Goal: Information Seeking & Learning: Learn about a topic

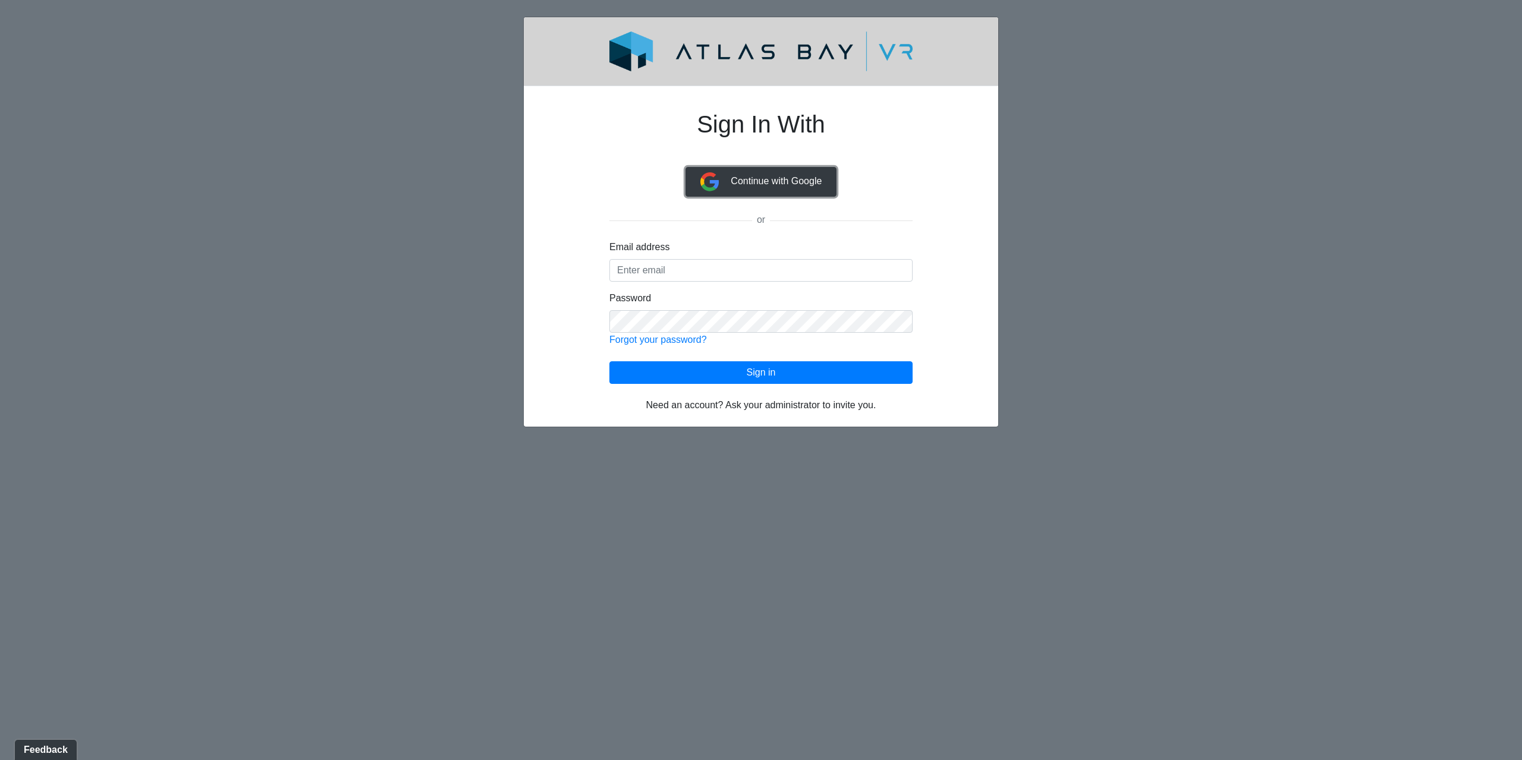
click at [777, 191] on button "Continue with Google" at bounding box center [762, 182] width 152 height 30
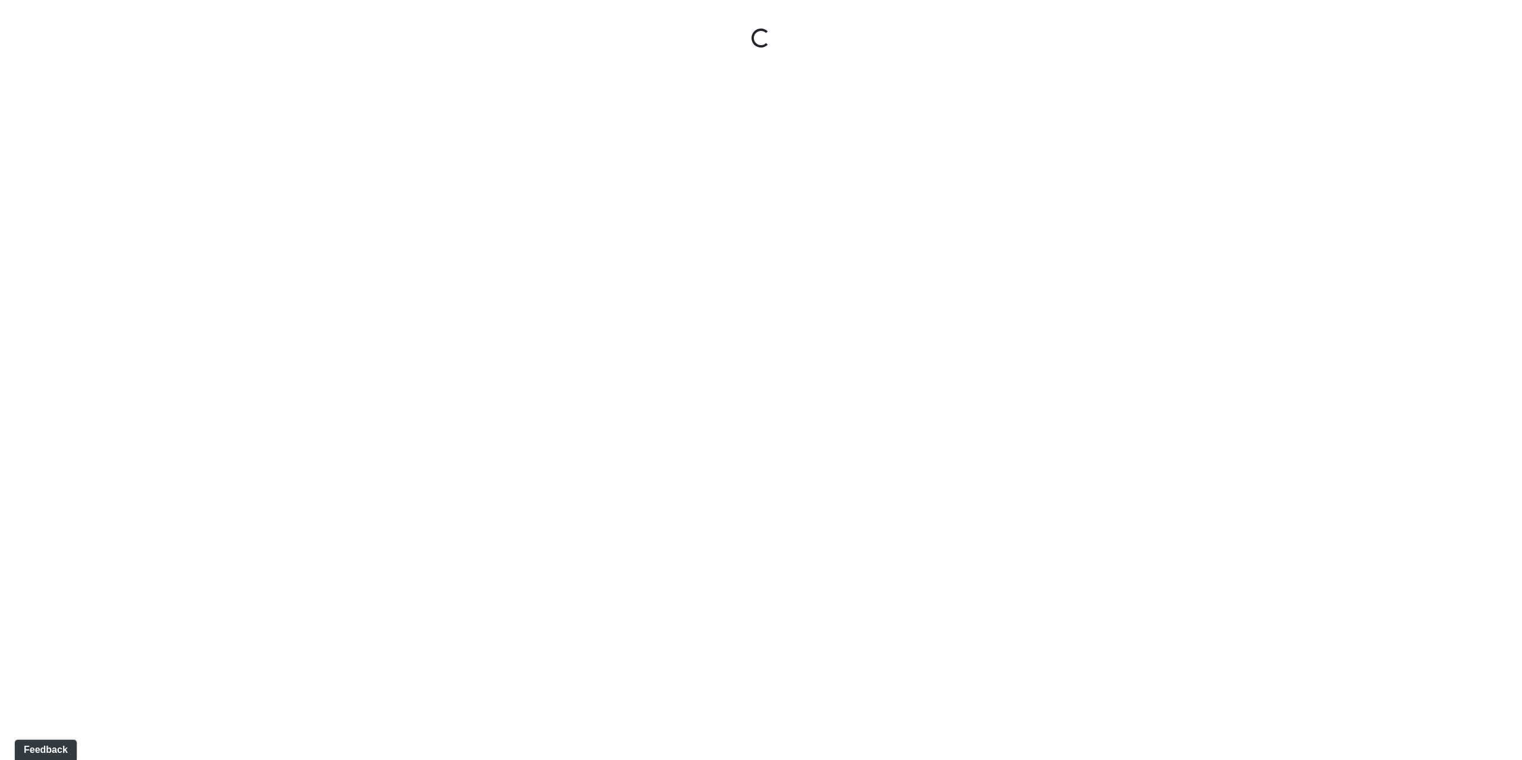
select select "vkVQVYPAJ83sLdWuzaKmdr"
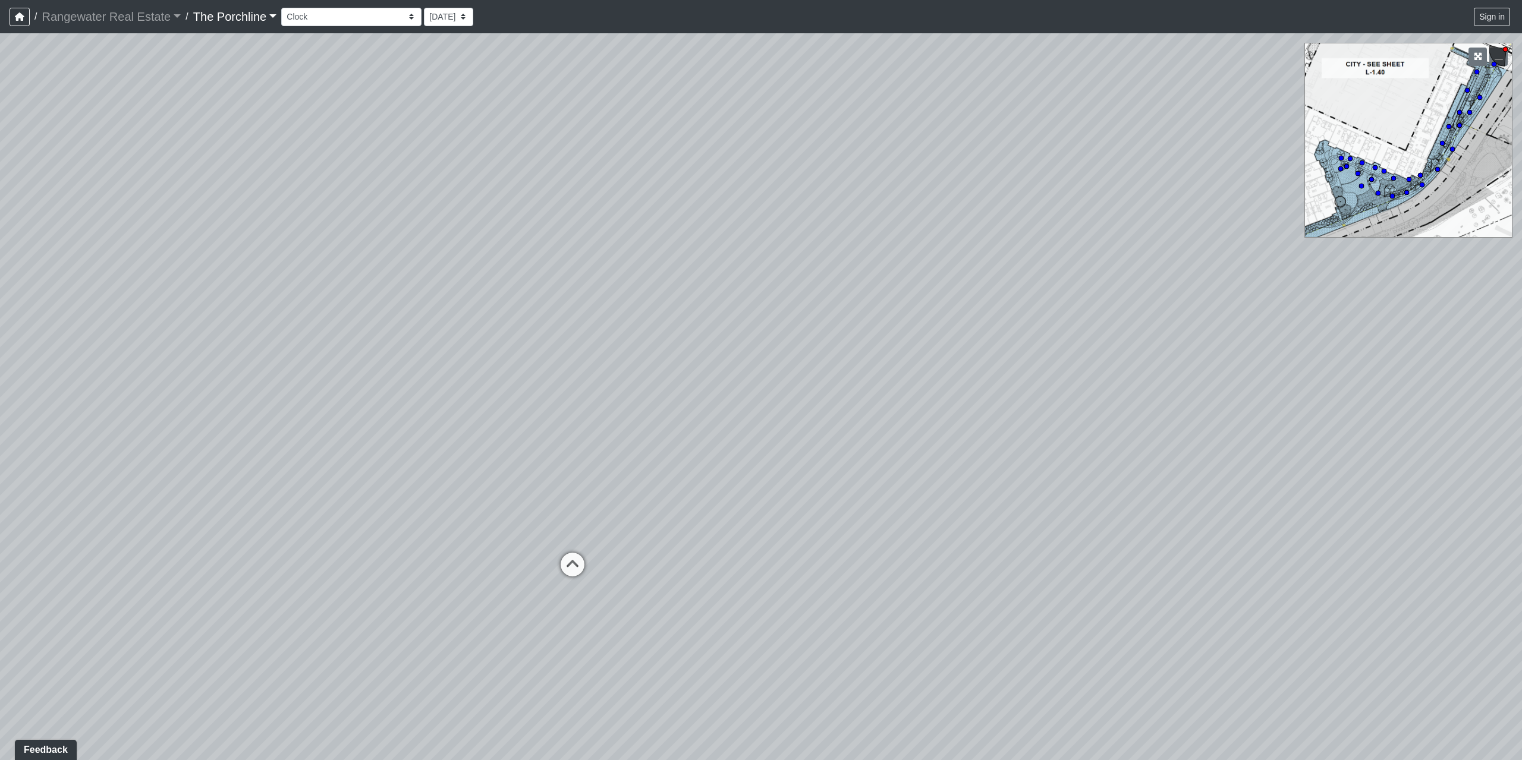
drag, startPoint x: 1001, startPoint y: 153, endPoint x: 1155, endPoint y: 158, distance: 154.1
click at [1155, 158] on div "Loading... Crosswalk 1" at bounding box center [761, 396] width 1522 height 727
drag, startPoint x: 302, startPoint y: 255, endPoint x: 417, endPoint y: 225, distance: 119.3
click at [417, 225] on div "Loading... Crosswalk 1" at bounding box center [761, 396] width 1522 height 727
click at [13, 17] on button "button" at bounding box center [20, 17] width 20 height 18
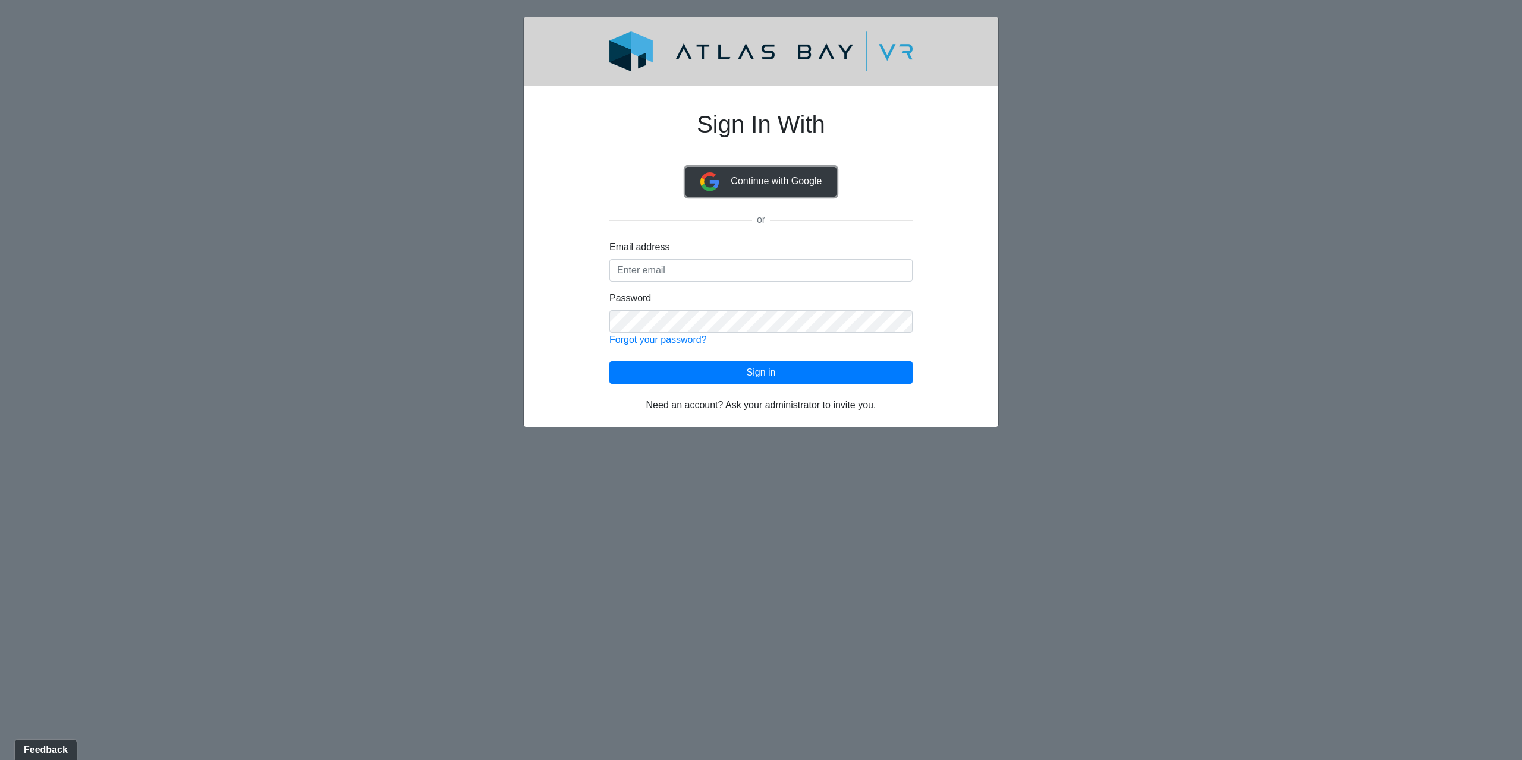
click at [801, 186] on button "Continue with Google" at bounding box center [762, 182] width 152 height 30
click at [826, 267] on input "Email address" at bounding box center [760, 270] width 303 height 23
type input "[EMAIL_ADDRESS][DOMAIN_NAME]"
click at [978, 435] on html "Sign In With Continue with Google or Email address myates@liverangewater.com Pa…" at bounding box center [761, 222] width 1522 height 444
click at [581, 324] on div "Sign In With Continue with Google or Email address myates@liverangewater.com Pa…" at bounding box center [761, 254] width 360 height 317
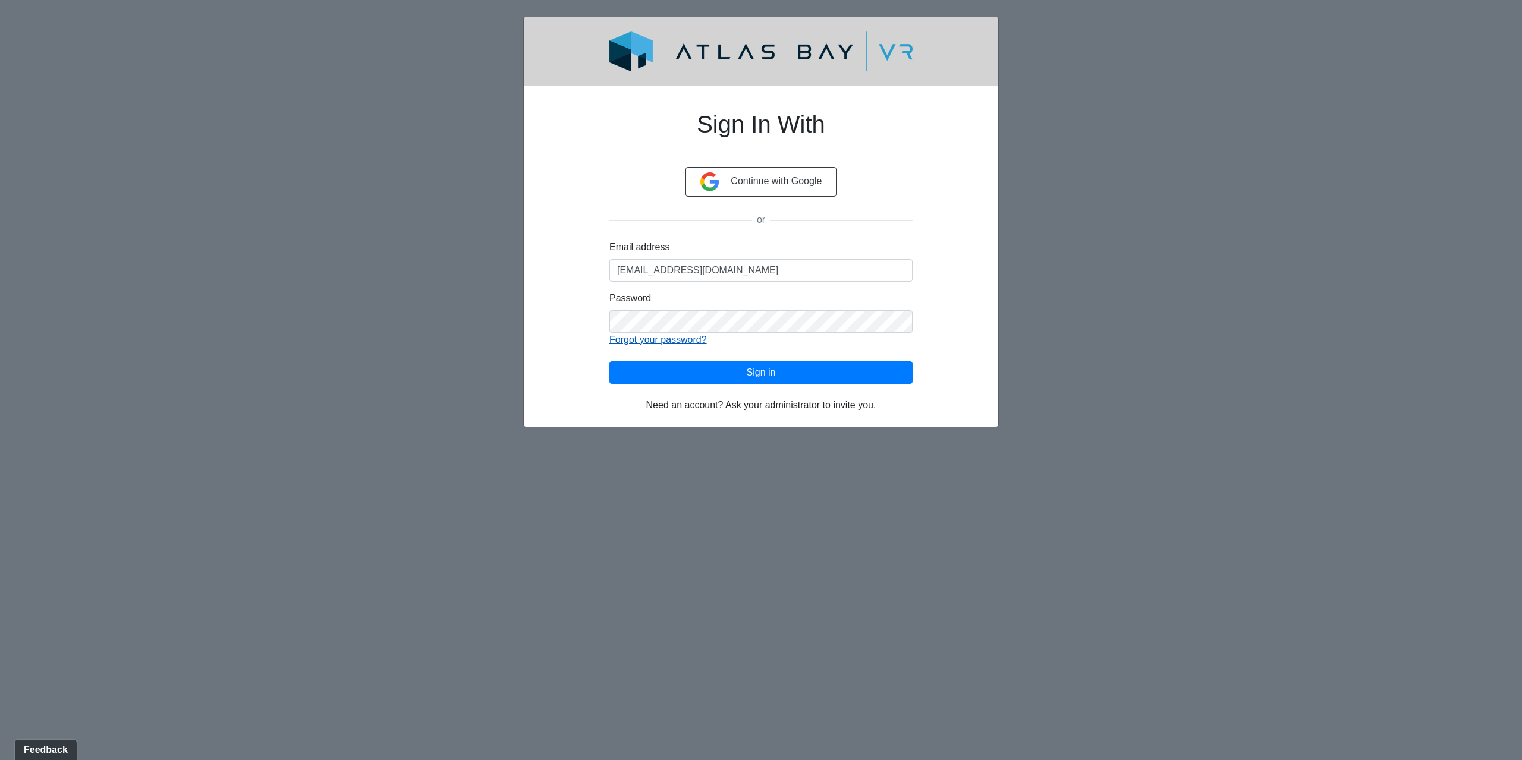
click at [634, 337] on link "Forgot your password?" at bounding box center [658, 340] width 98 height 10
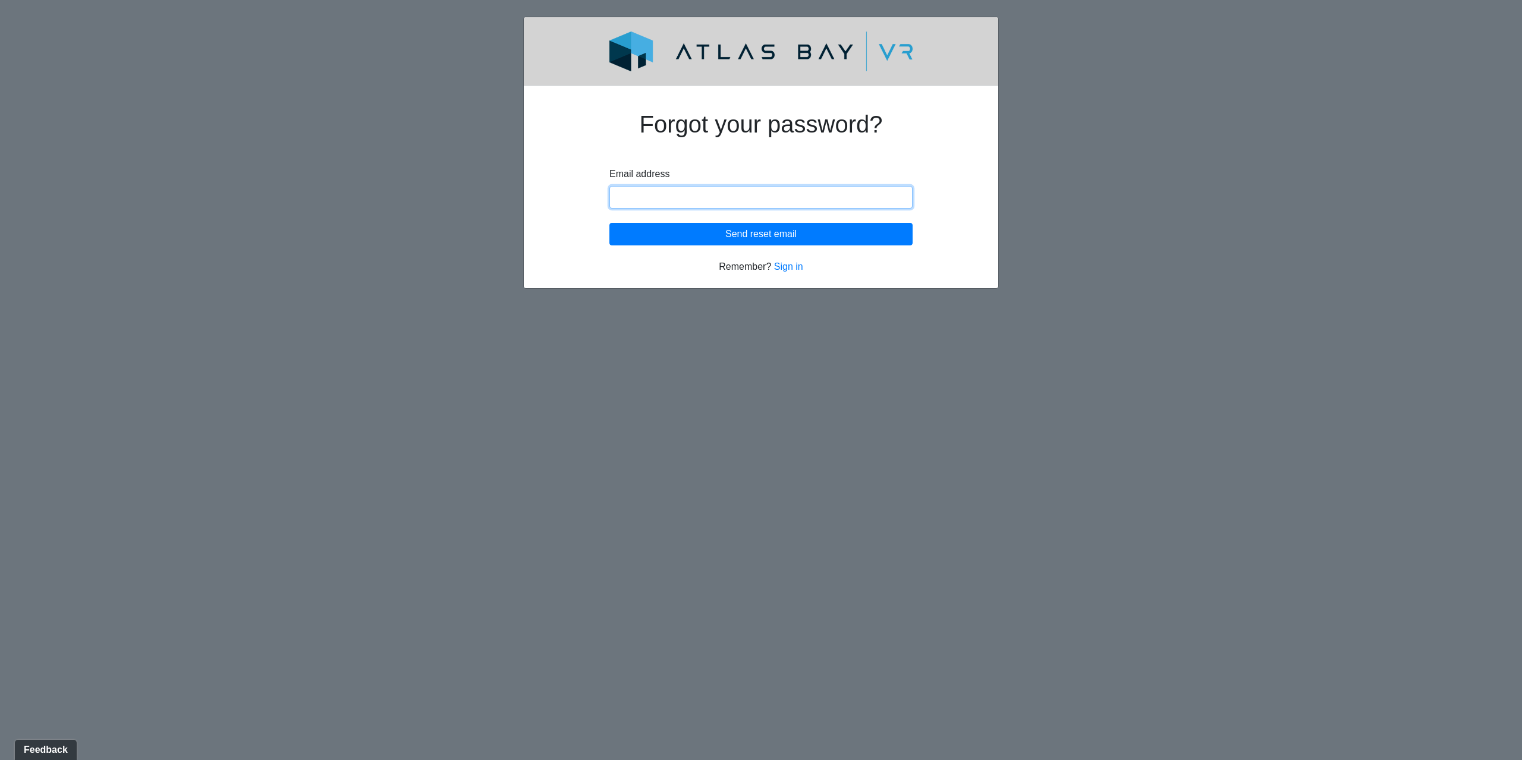
click at [647, 198] on input "Email address" at bounding box center [760, 197] width 303 height 23
type input "[EMAIL_ADDRESS][DOMAIN_NAME]"
click at [675, 243] on button "Send reset email" at bounding box center [760, 234] width 303 height 23
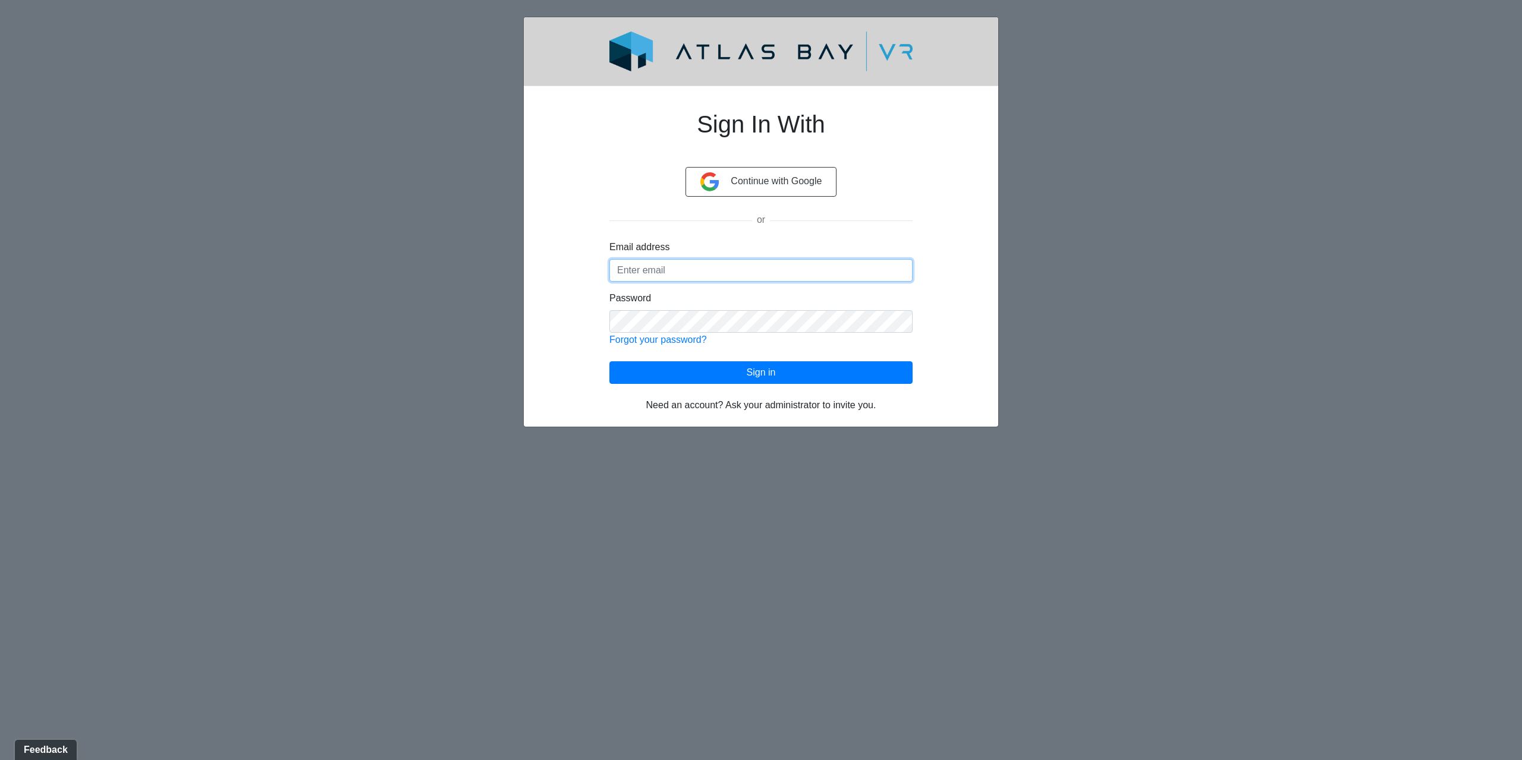
click at [796, 262] on input "Email address" at bounding box center [760, 270] width 303 height 23
type input "[EMAIL_ADDRESS][DOMAIN_NAME]"
click button "Sign in" at bounding box center [760, 372] width 303 height 23
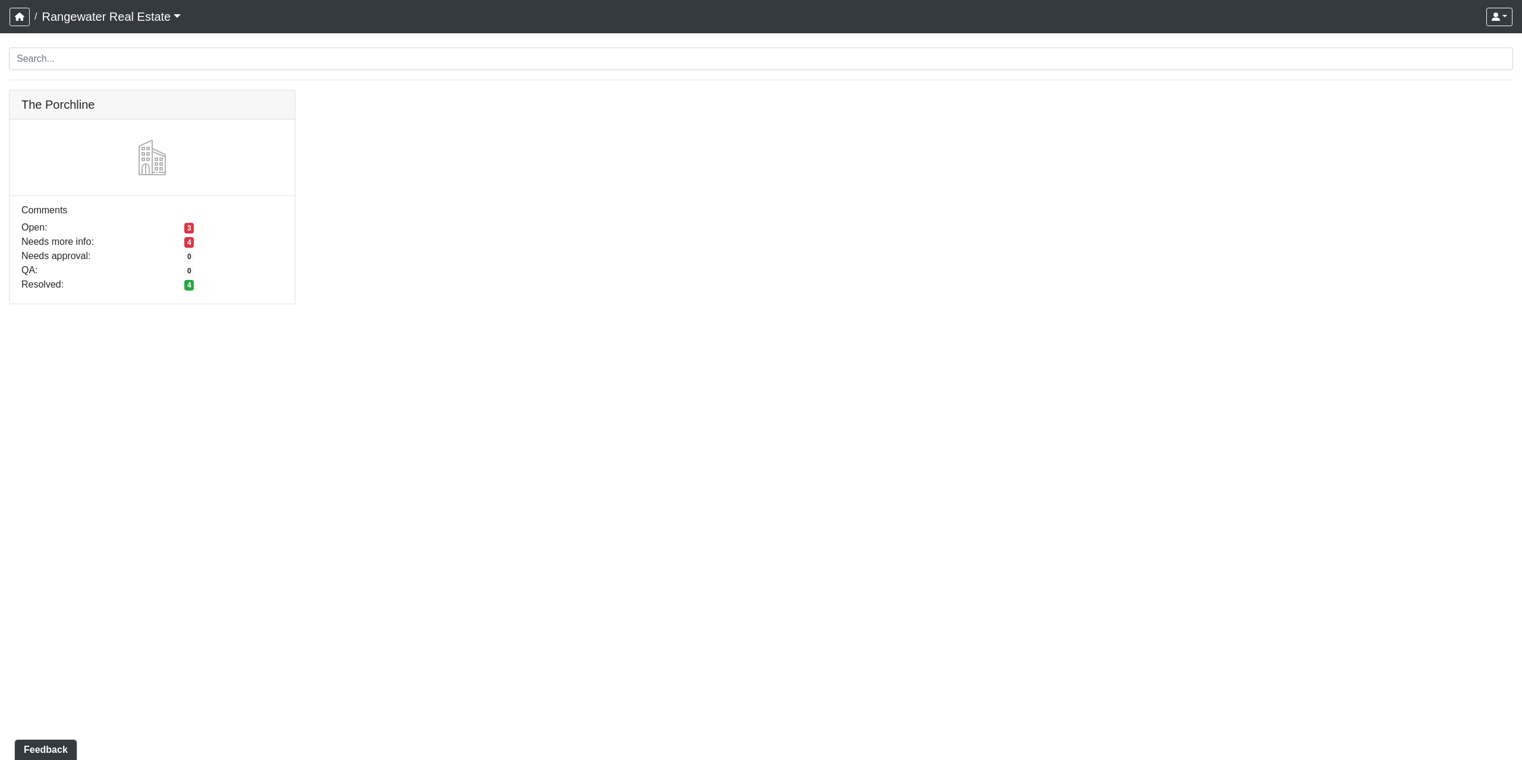
drag, startPoint x: 493, startPoint y: 0, endPoint x: 1258, endPoint y: 92, distance: 770.1
click at [1223, 142] on div "The Porchline Comments Open: 3 Needs more info: 4 Needs approval: 0 QA: 0 Resol…" at bounding box center [761, 204] width 1522 height 229
click at [1133, 188] on div "The Porchline Comments Open: 3 Needs more info: 4 Needs approval: 0 QA: 0 Resol…" at bounding box center [761, 204] width 1522 height 229
drag, startPoint x: 462, startPoint y: 0, endPoint x: 984, endPoint y: 61, distance: 525.6
click at [798, 228] on div "The Porchline Comments Open: 3 Needs more info: 4 Needs approval: 0 QA: 0 Resol…" at bounding box center [761, 204] width 1522 height 229
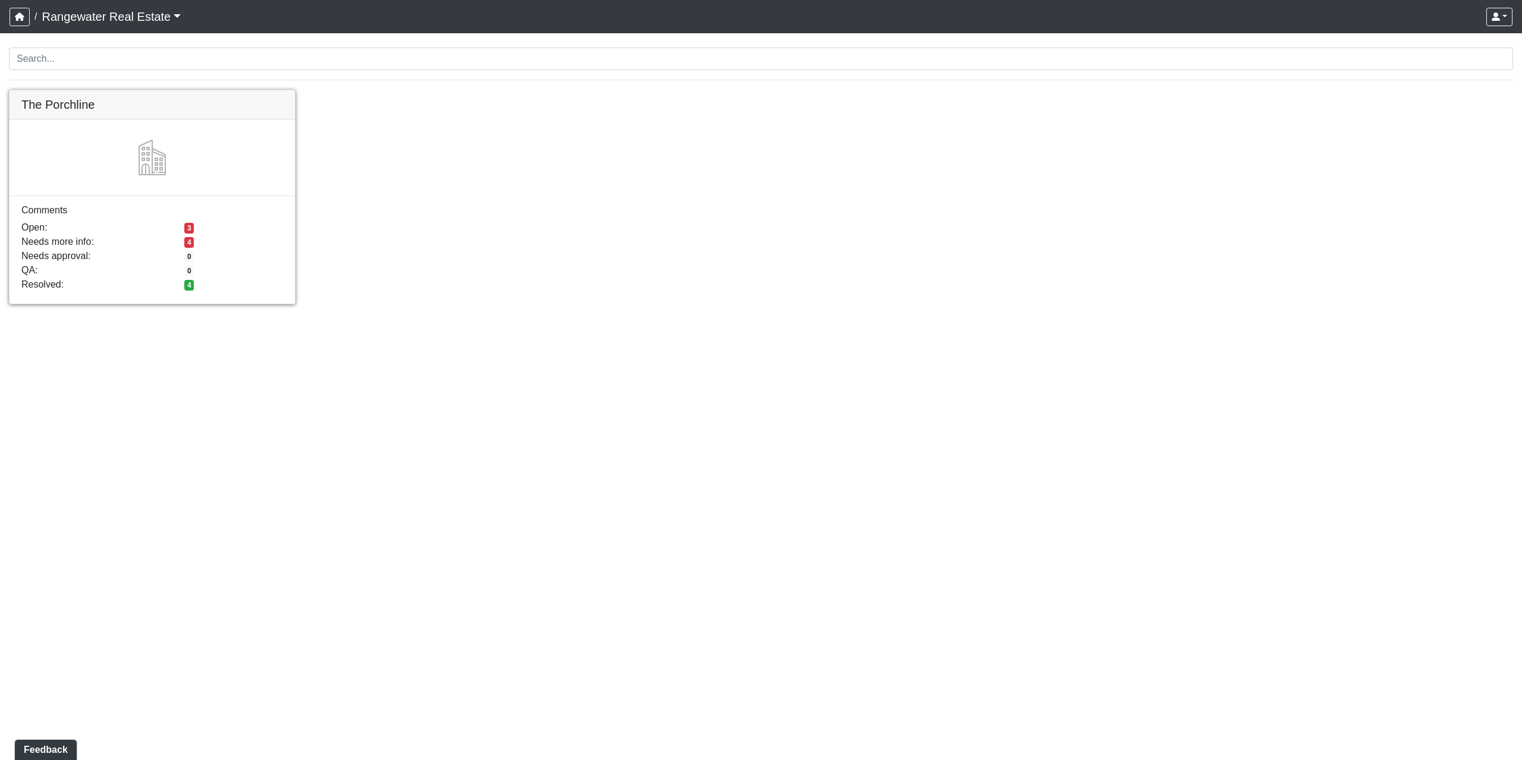
click at [179, 90] on link at bounding box center [152, 90] width 285 height 0
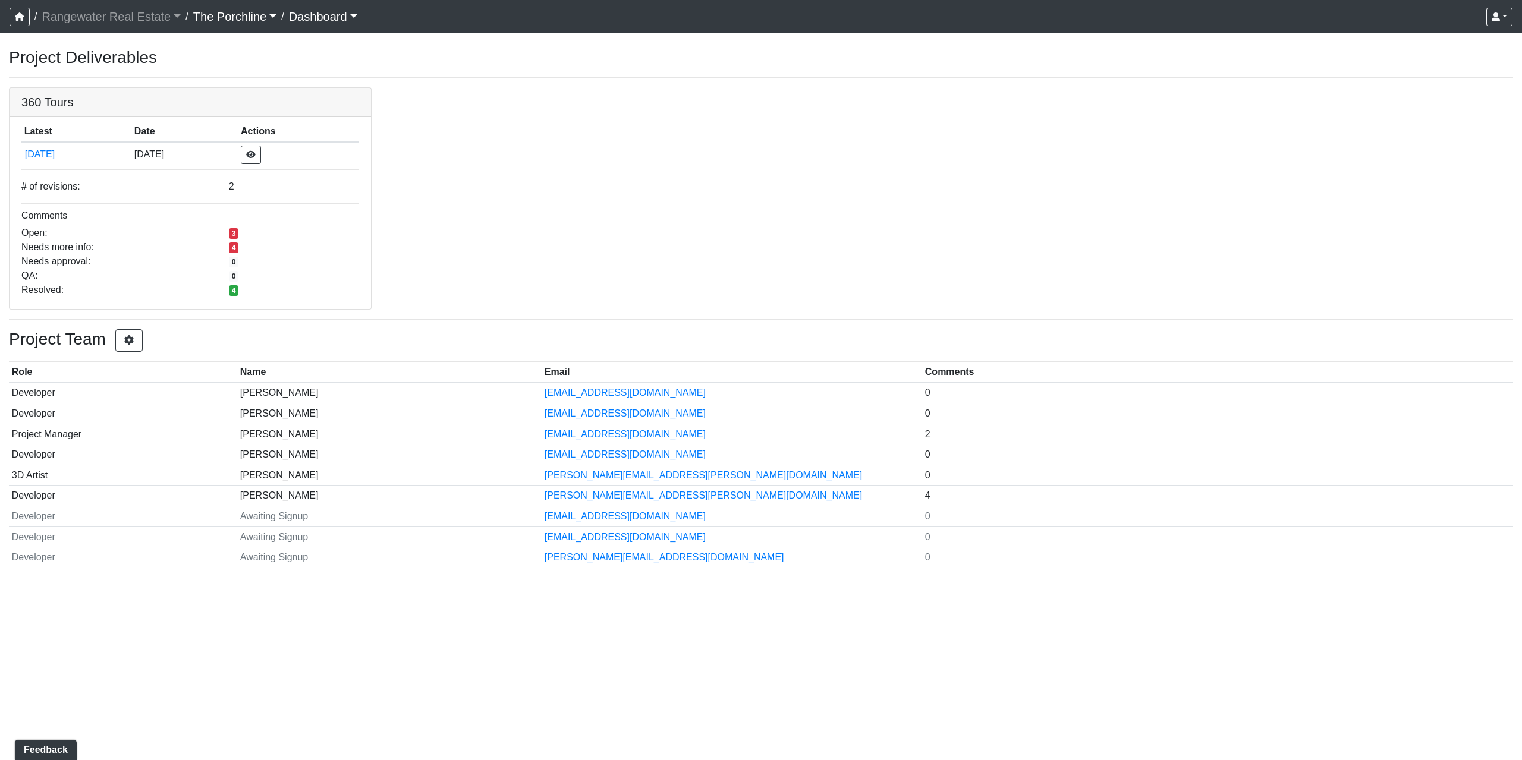
click at [339, 14] on link "Dashboard" at bounding box center [323, 17] width 68 height 24
click at [243, 18] on link "The Porchline" at bounding box center [235, 17] width 84 height 24
click at [476, 119] on div "360 Tours Latest Date Actions 8/15/2025 8/15/2025 # of revisions: 2 Comments Op…" at bounding box center [761, 198] width 1522 height 222
click at [60, 159] on button "8/15/2025" at bounding box center [76, 154] width 104 height 15
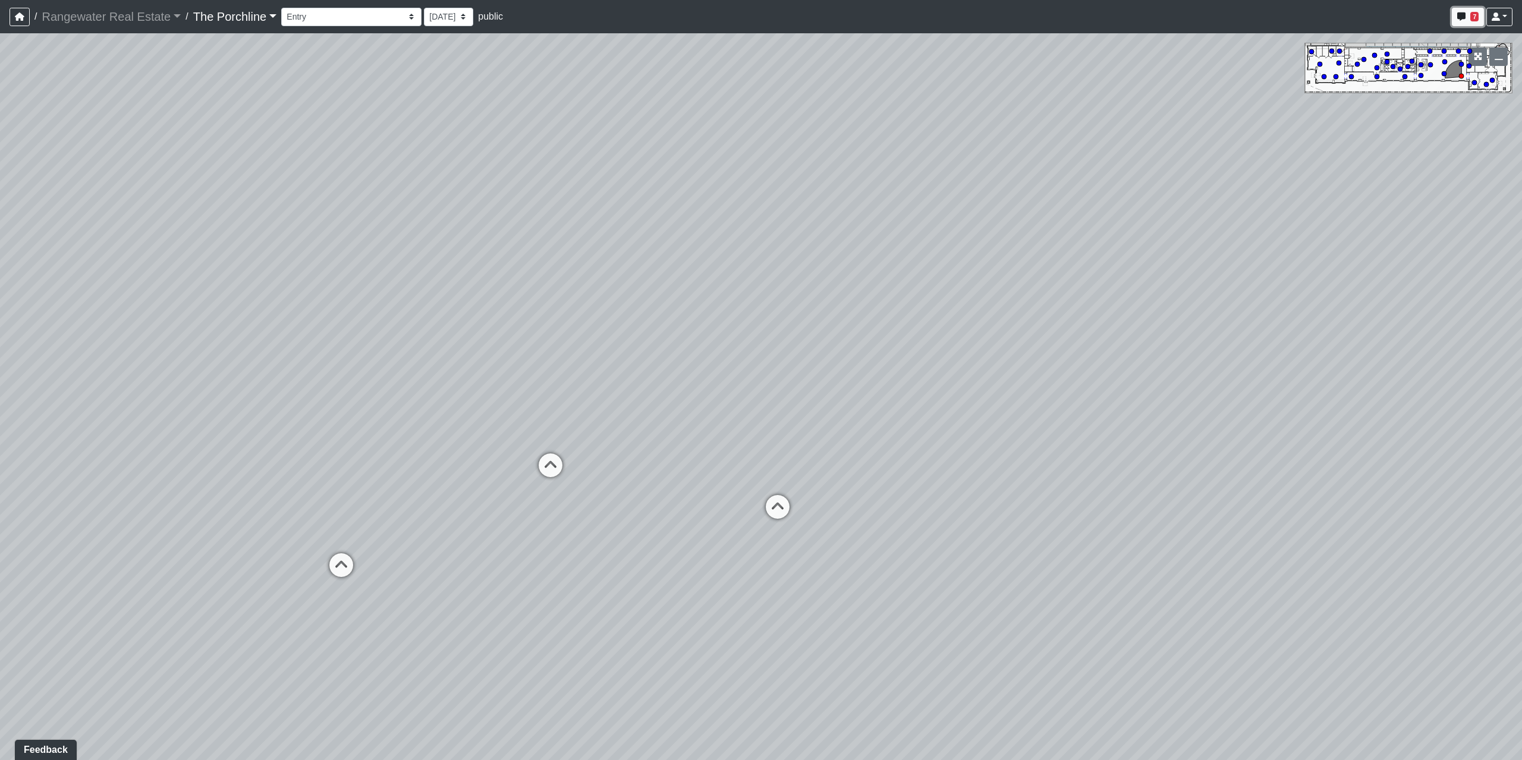
click at [1463, 20] on icon "button" at bounding box center [1461, 16] width 8 height 8
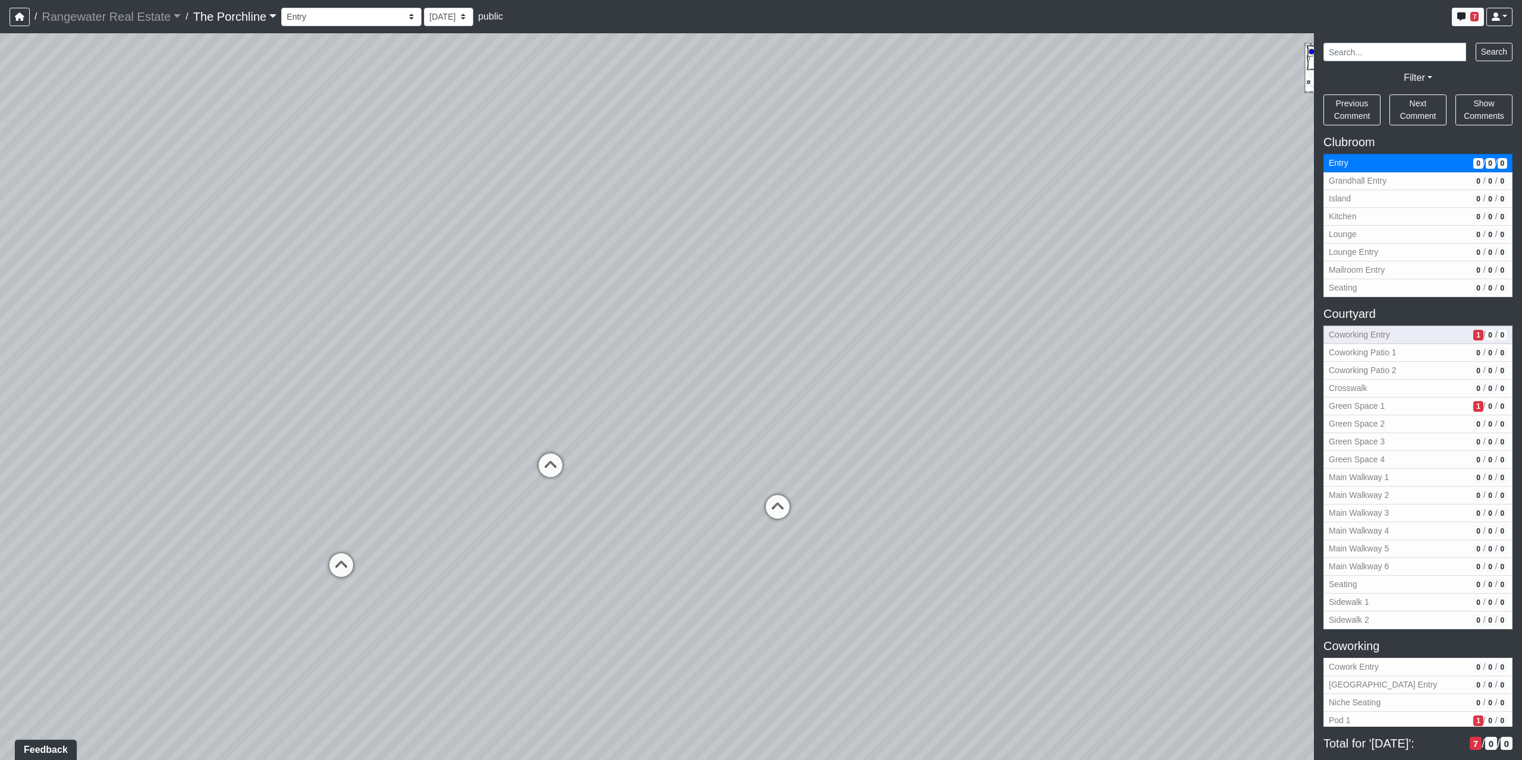
click at [1390, 341] on button "Coworking Entry 1 / 0 / 0" at bounding box center [1418, 335] width 189 height 18
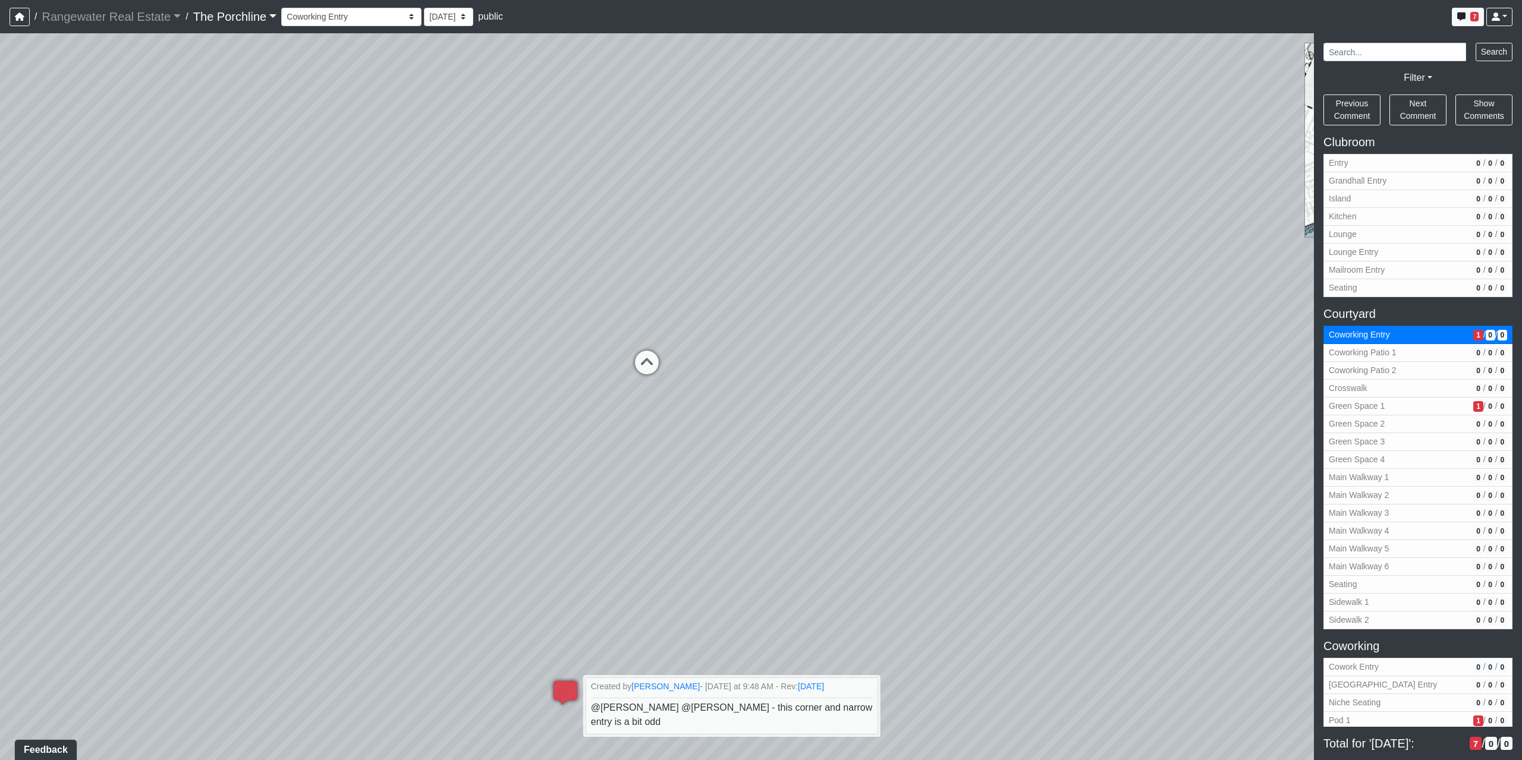
drag, startPoint x: 644, startPoint y: 159, endPoint x: 727, endPoint y: 602, distance: 450.6
click at [727, 602] on div "Loading... Seating Loading... Mailroom Entry Loading... Lounge Entry Loading...…" at bounding box center [761, 396] width 1522 height 727
click at [1473, 404] on span "1" at bounding box center [1478, 406] width 10 height 11
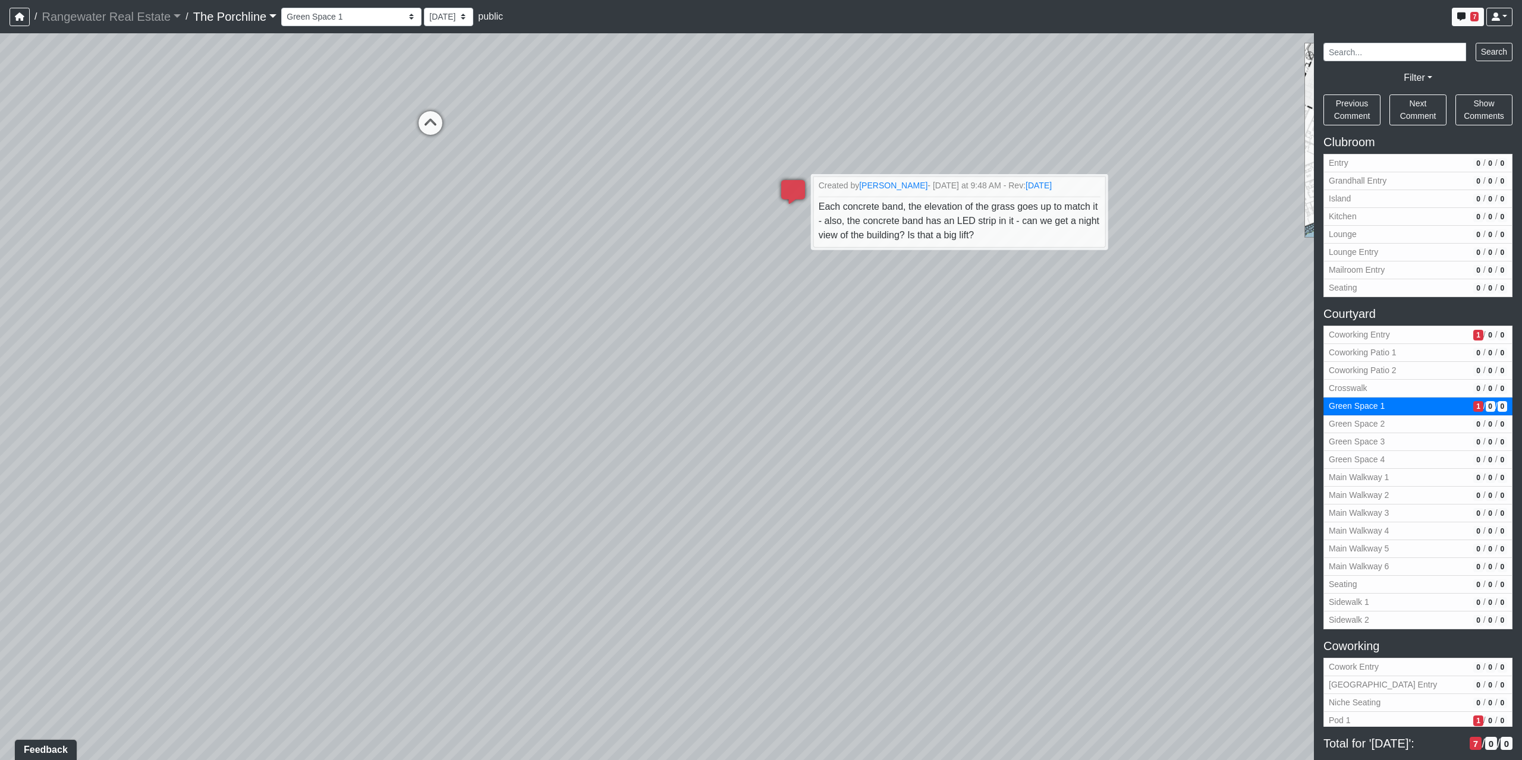
drag, startPoint x: 614, startPoint y: 400, endPoint x: 1123, endPoint y: 338, distance: 512.8
click at [1123, 338] on div "Loading... Seating Loading... Mailroom Entry Loading... Lounge Entry Loading...…" at bounding box center [761, 396] width 1522 height 727
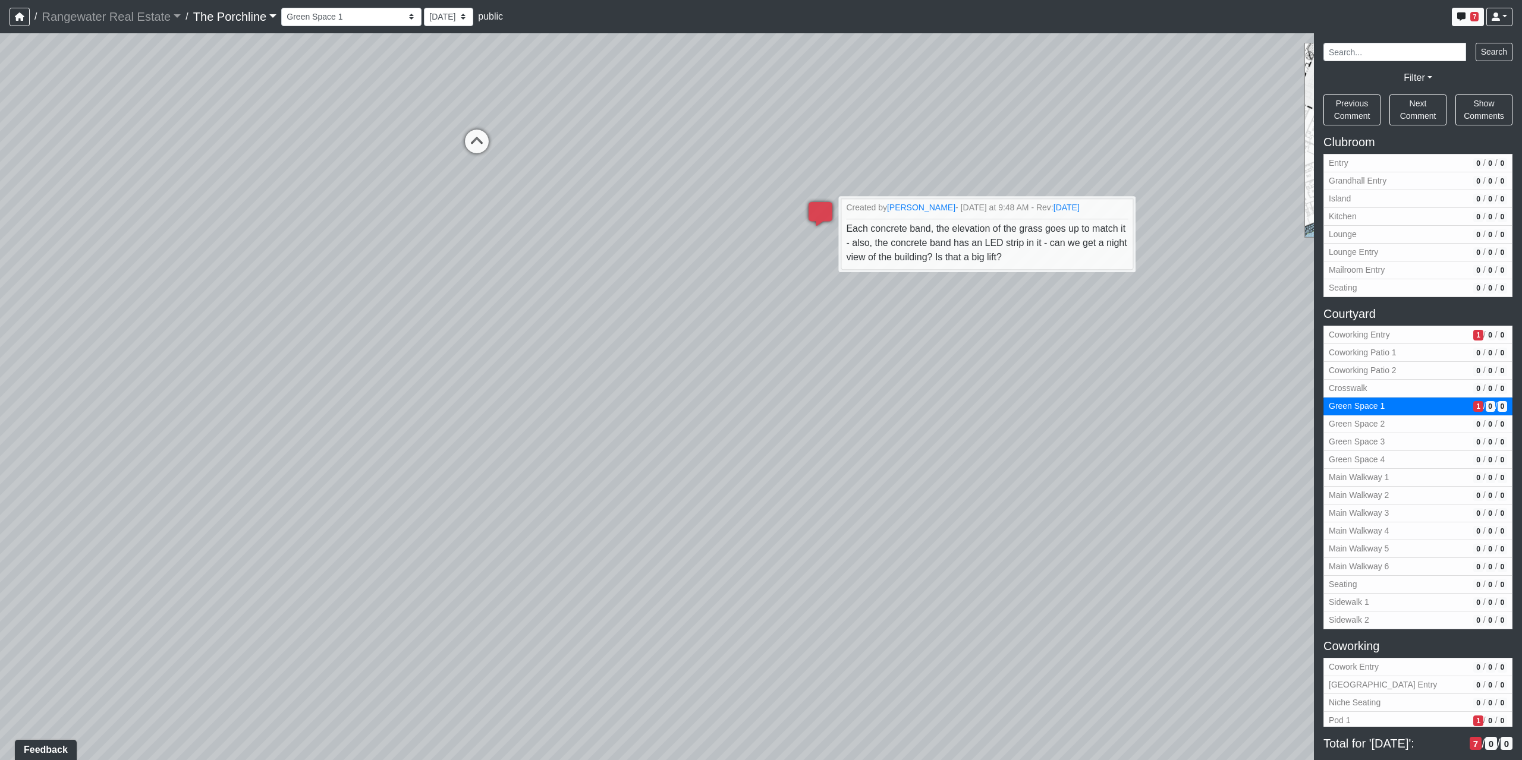
drag, startPoint x: 593, startPoint y: 356, endPoint x: 562, endPoint y: 368, distance: 33.3
click at [562, 368] on div "Loading... Seating Loading... Mailroom Entry Loading... Lounge Entry Loading...…" at bounding box center [761, 396] width 1522 height 727
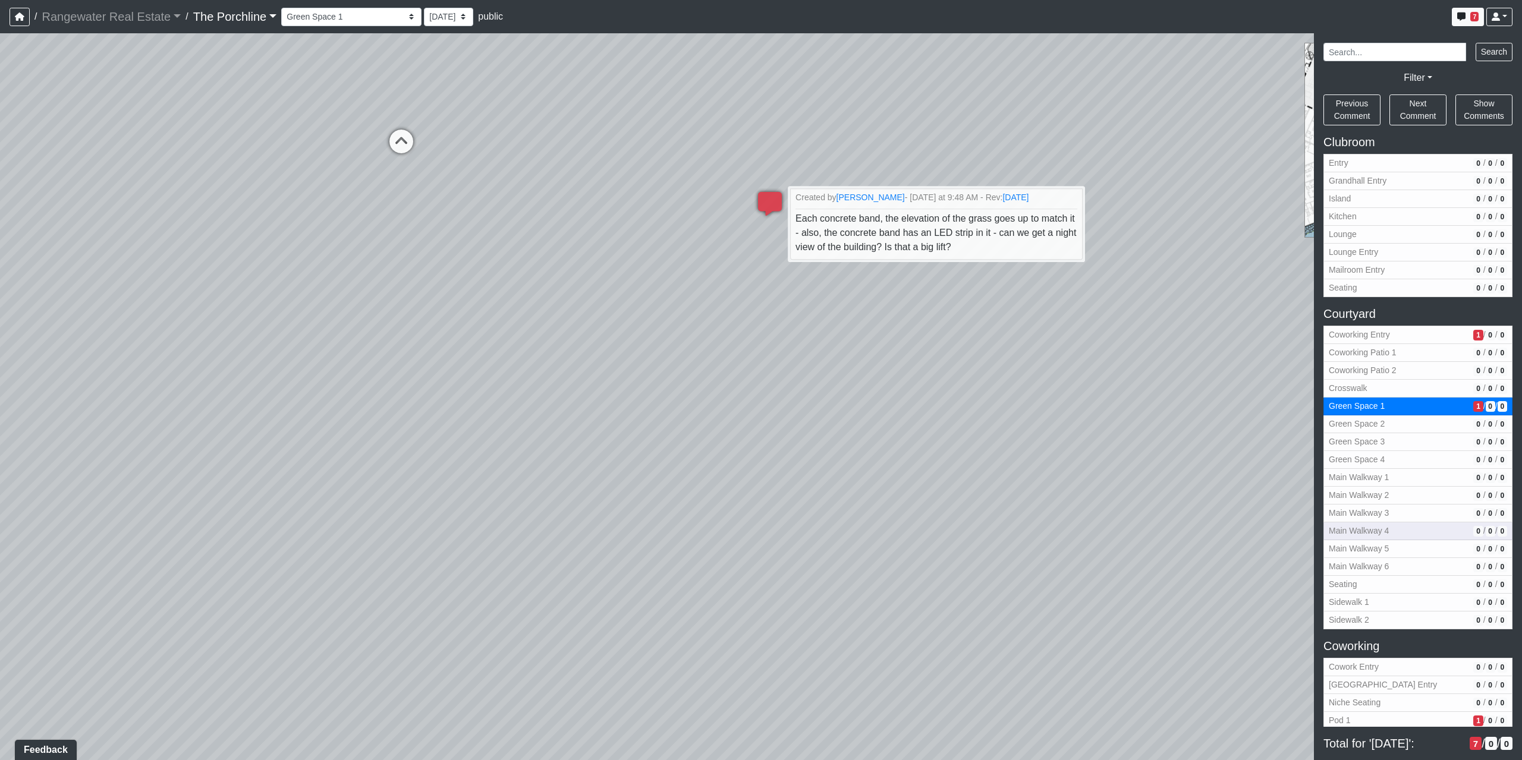
scroll to position [59, 0]
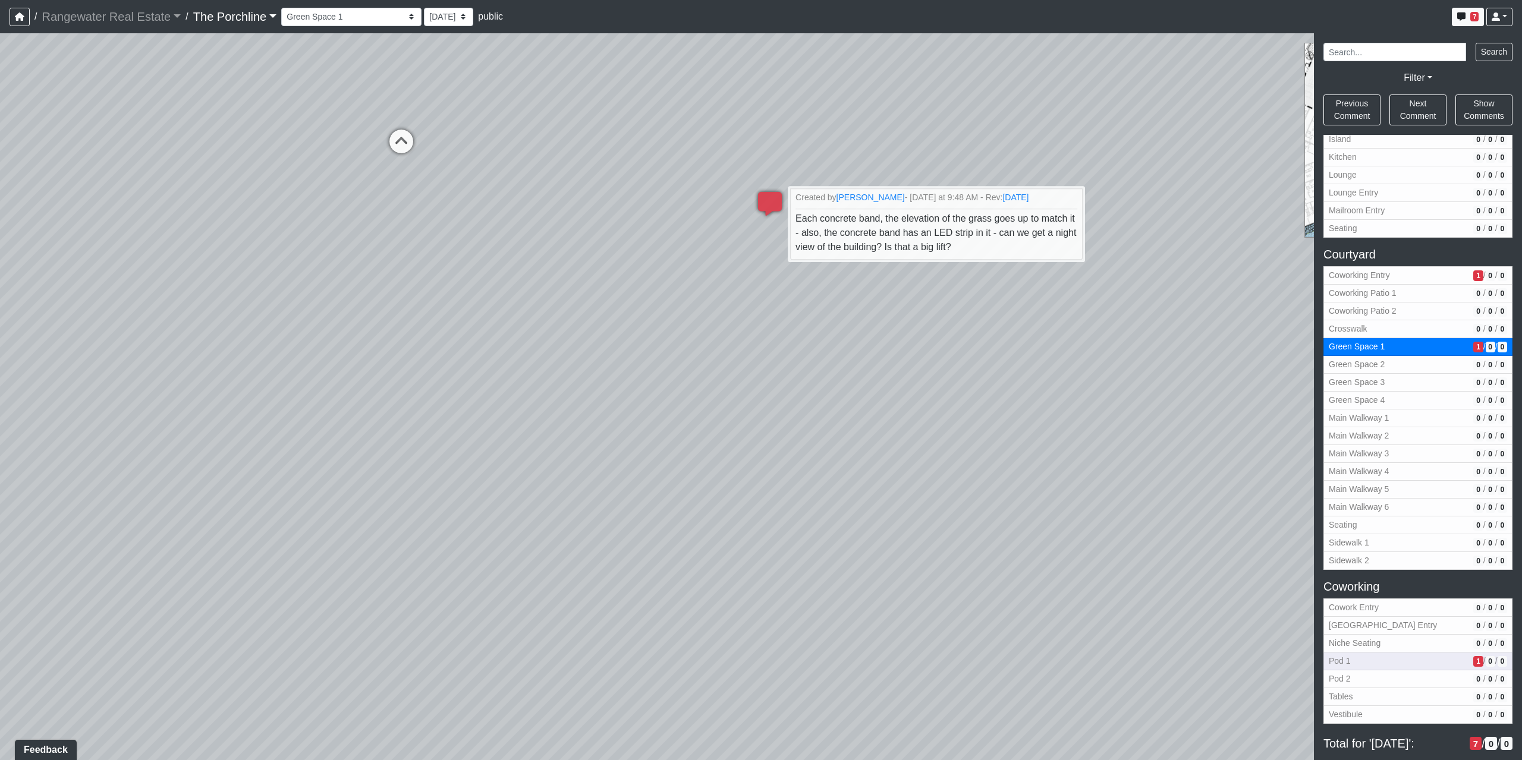
click at [1425, 657] on span "Pod 1" at bounding box center [1399, 661] width 140 height 12
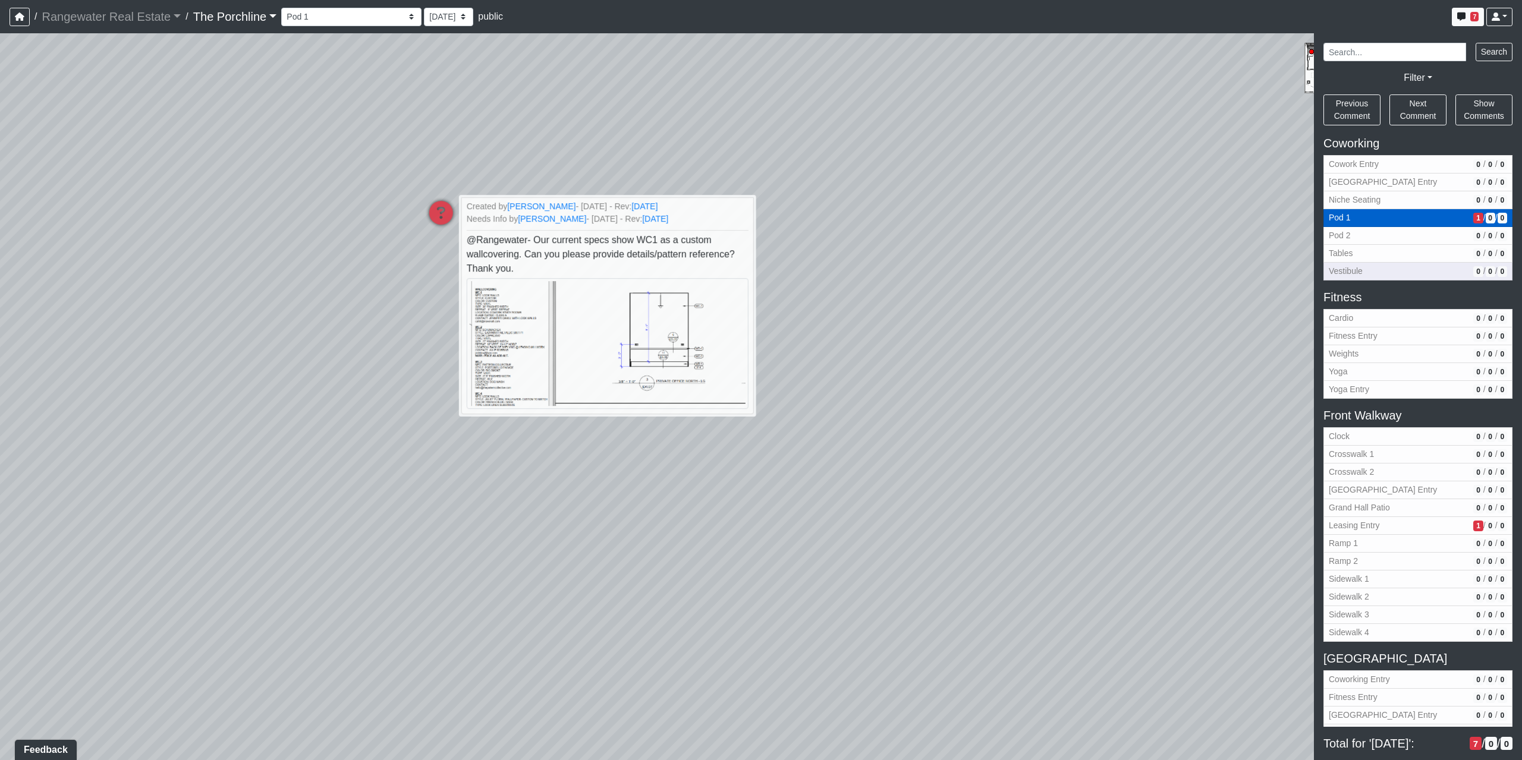
scroll to position [535, 0]
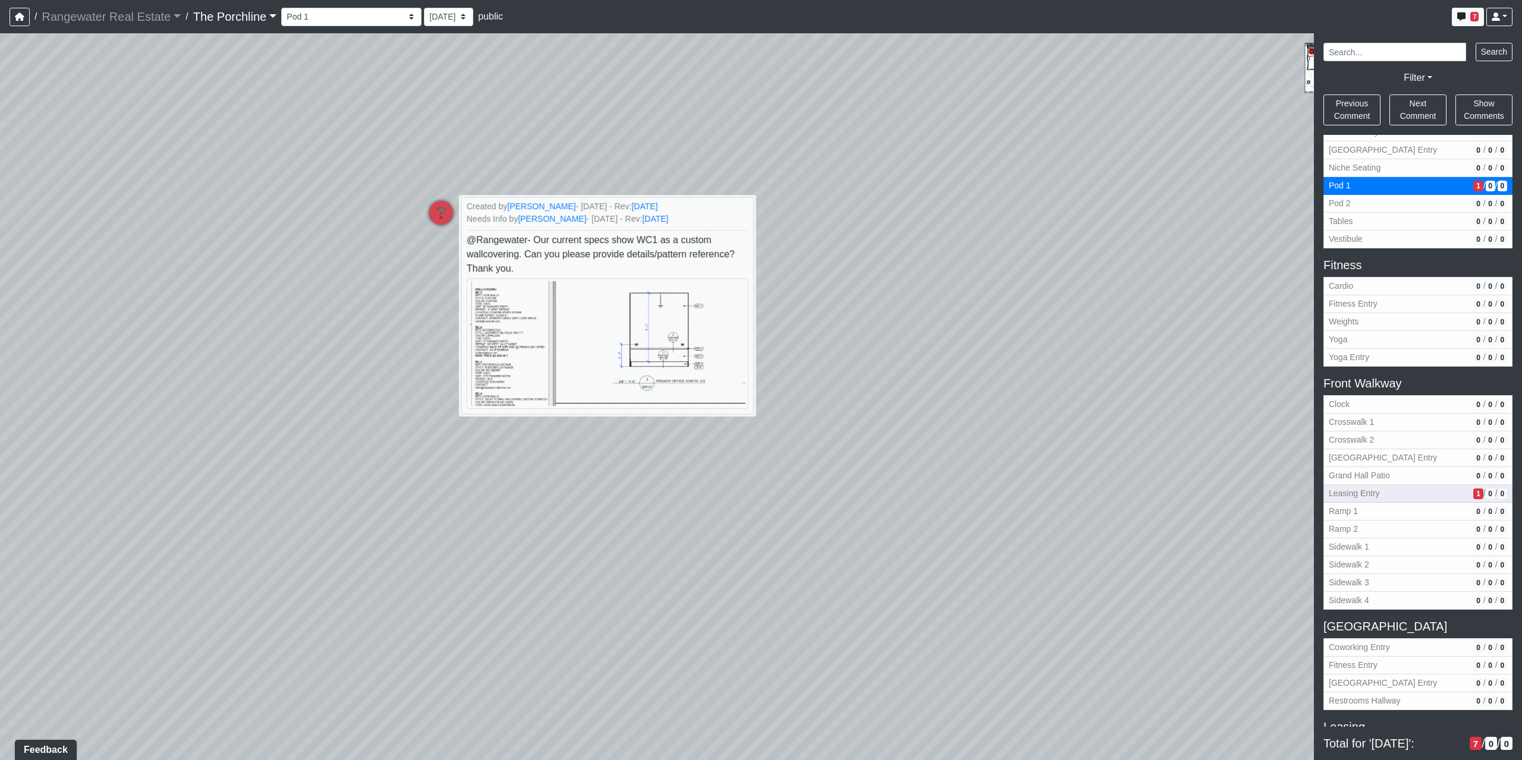
click at [1433, 496] on span "Leasing Entry" at bounding box center [1399, 494] width 140 height 12
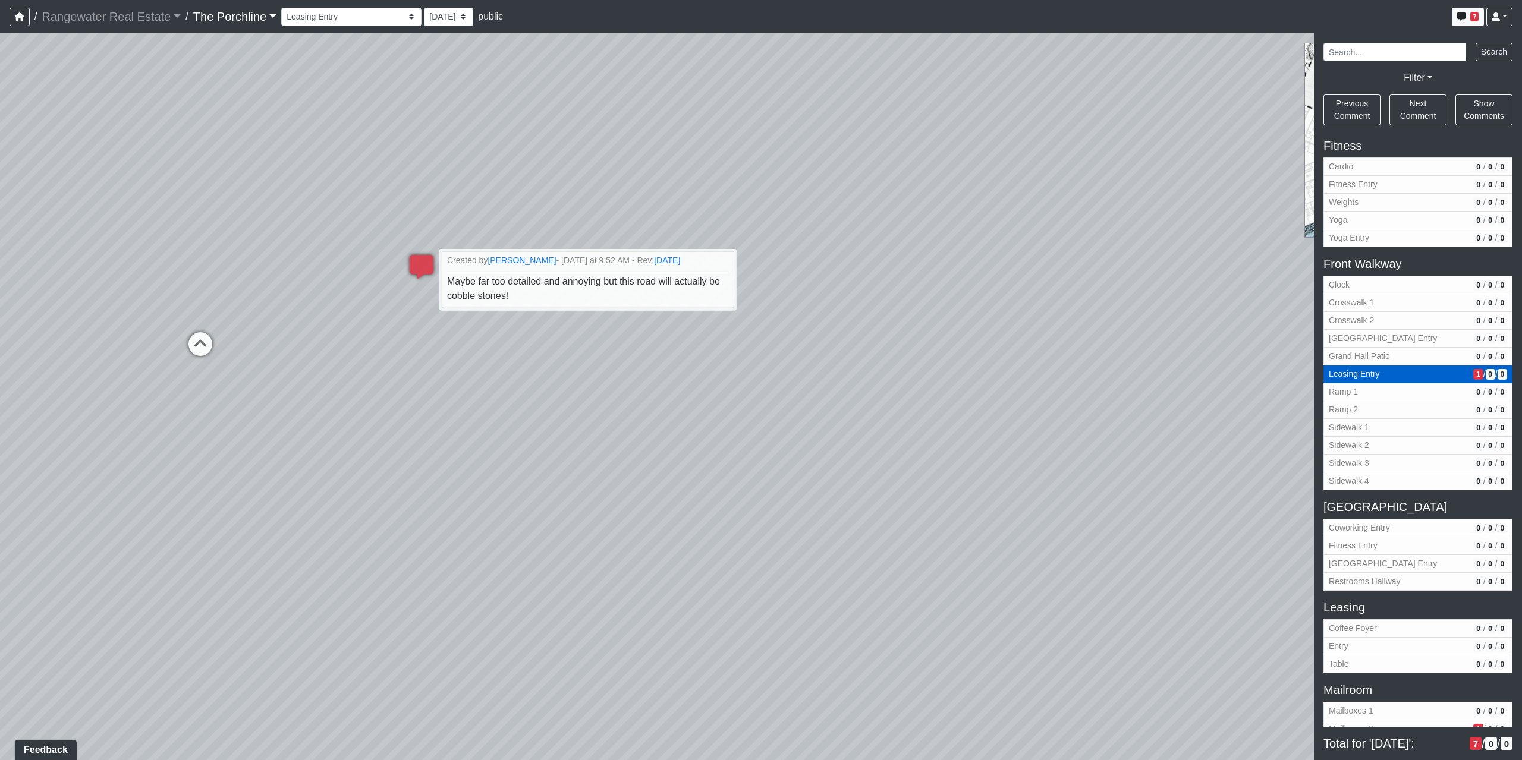
scroll to position [773, 0]
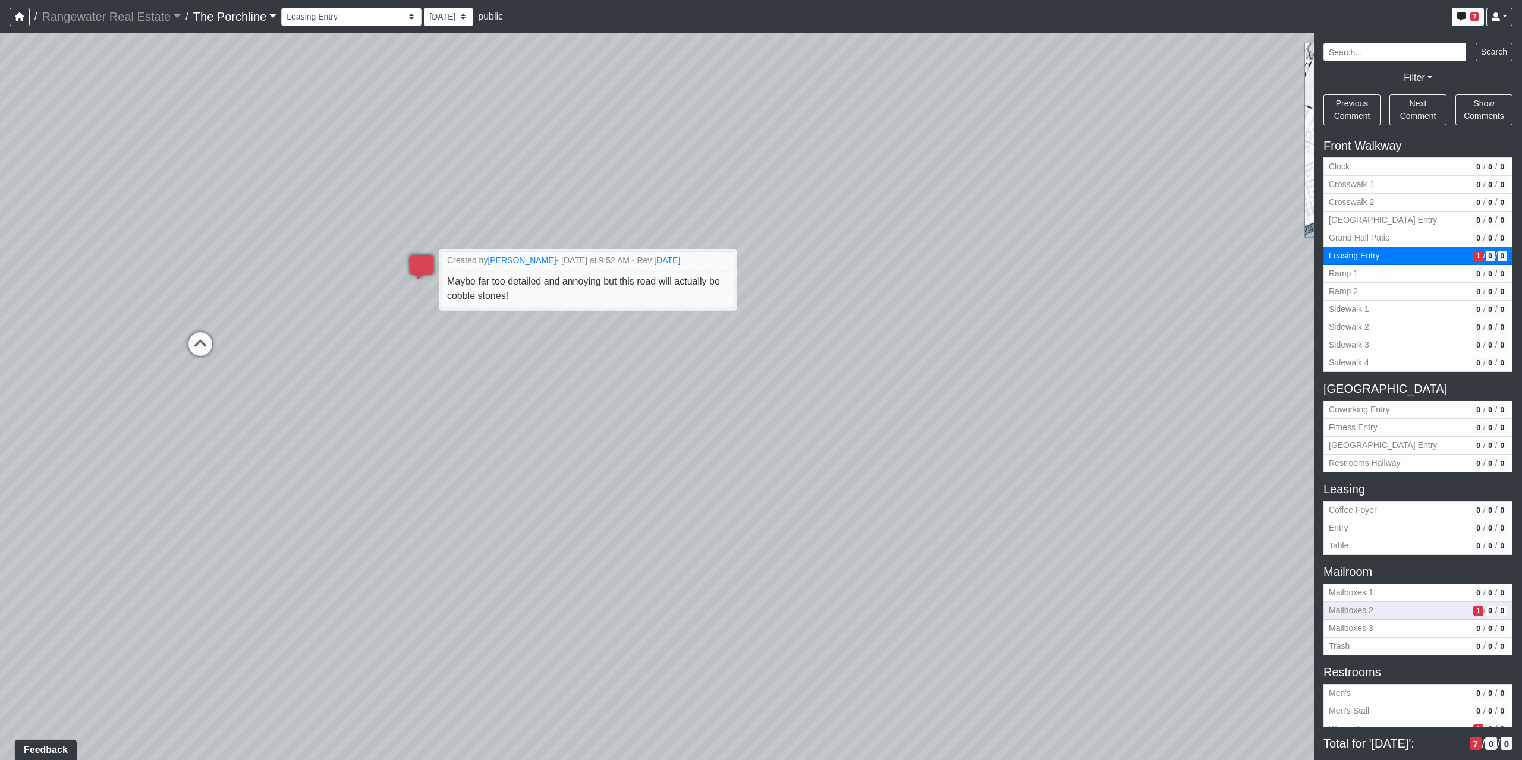
click at [1405, 612] on span "Mailboxes 2" at bounding box center [1399, 611] width 140 height 12
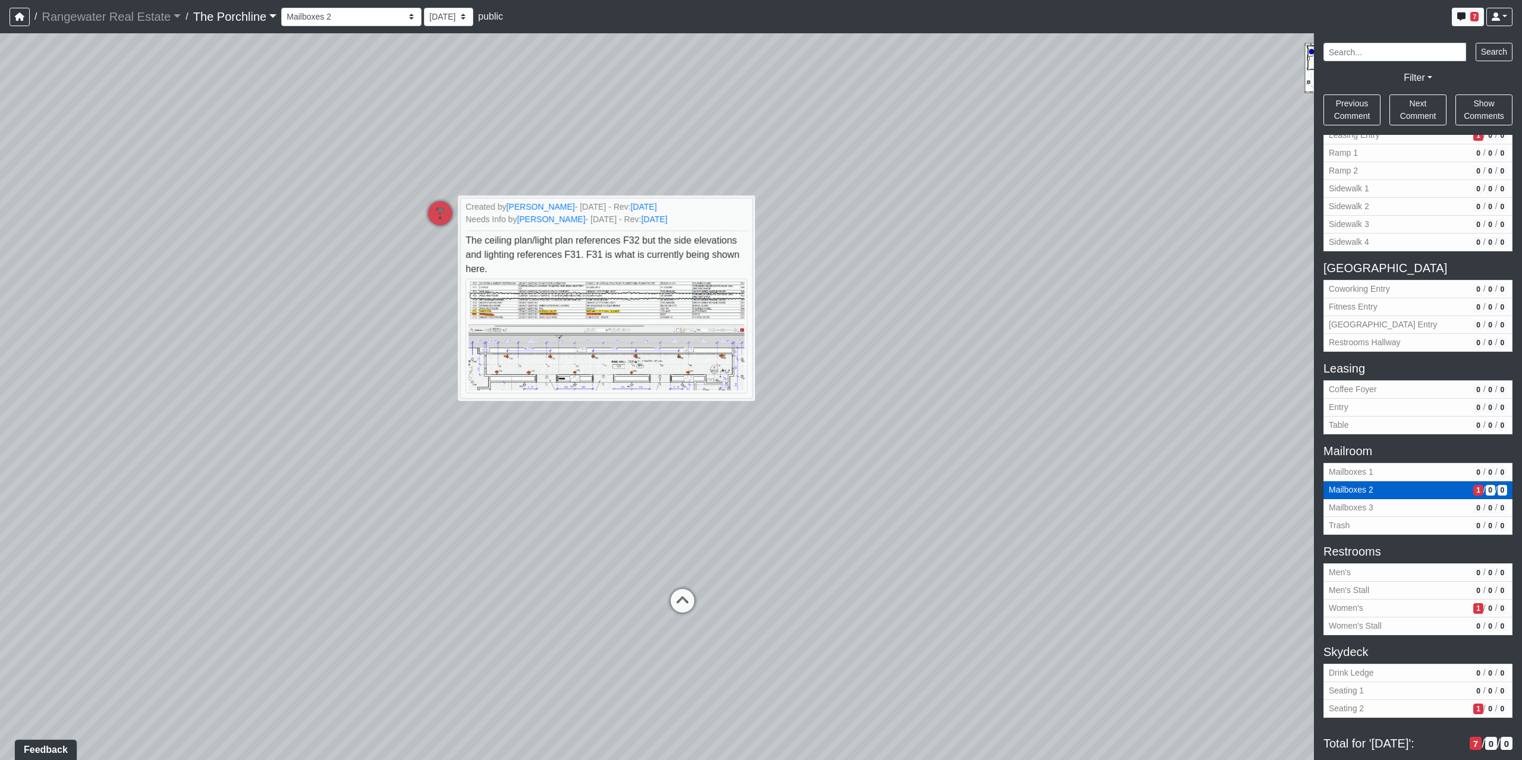
scroll to position [894, 0]
click at [1408, 614] on span "Women's" at bounding box center [1399, 608] width 140 height 12
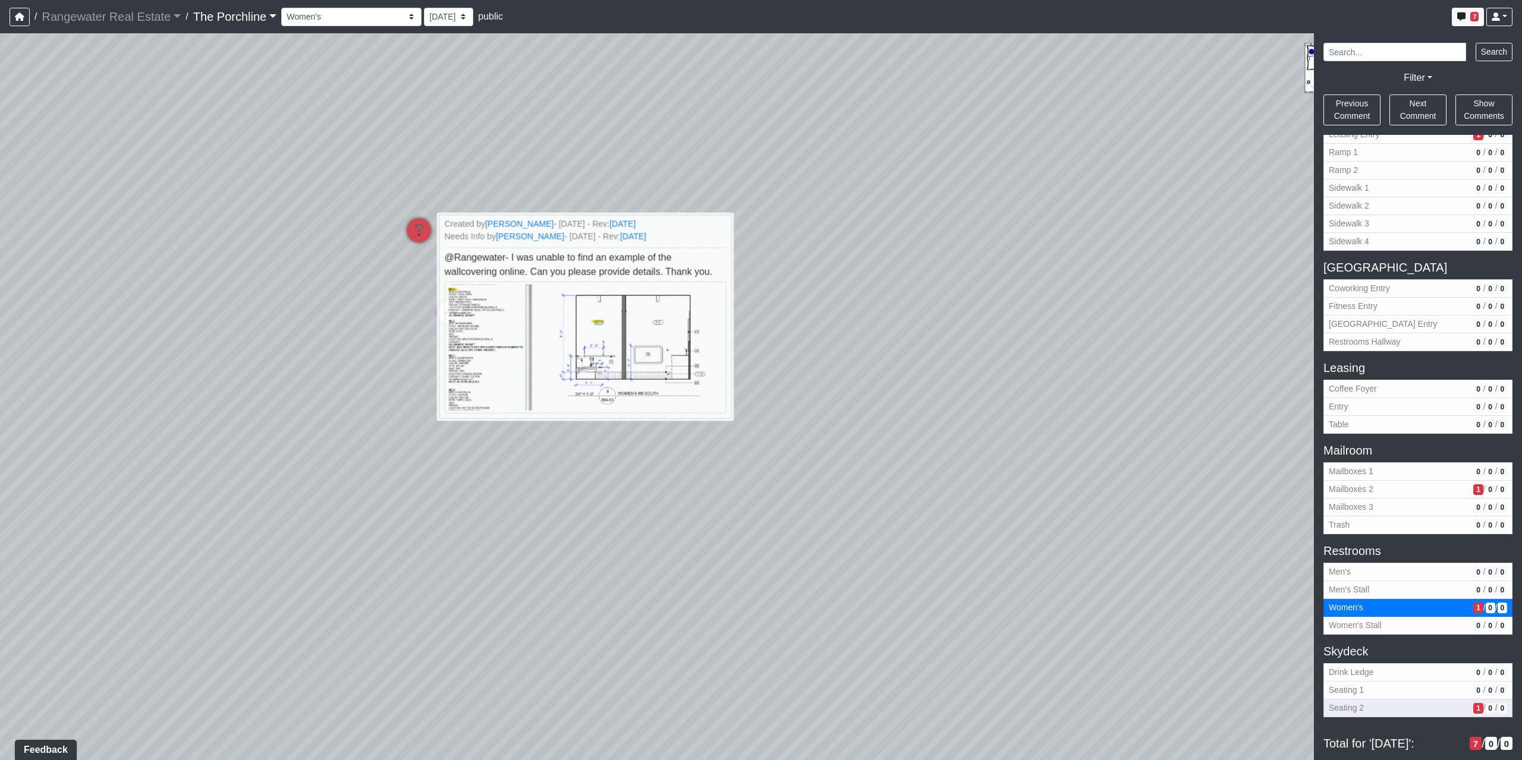
click at [1423, 709] on span "Seating 2" at bounding box center [1399, 708] width 140 height 12
select select "1D3EPt5WeayCUe9sqWPt9o"
